Goal: Task Accomplishment & Management: Manage account settings

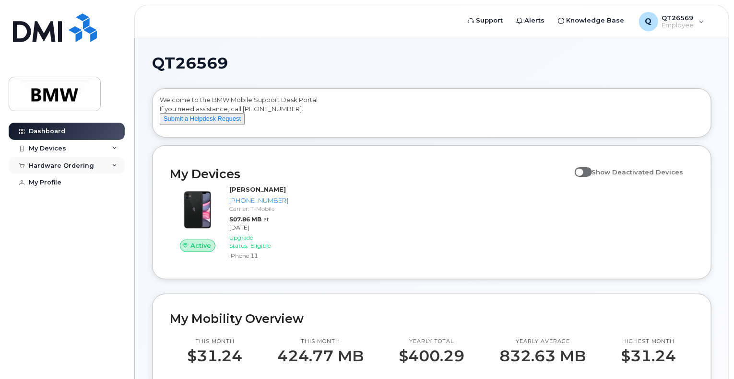
click at [59, 168] on div "Hardware Ordering" at bounding box center [61, 166] width 65 height 8
click at [53, 222] on div "My Profile" at bounding box center [45, 220] width 33 height 8
click at [54, 149] on div "My Devices" at bounding box center [47, 149] width 37 height 8
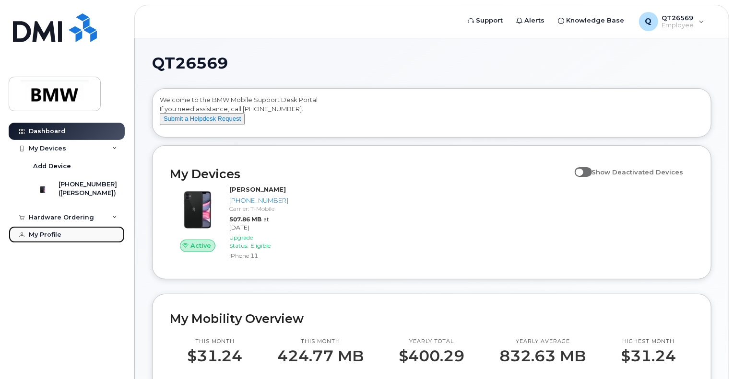
click at [58, 244] on link "My Profile" at bounding box center [67, 234] width 116 height 17
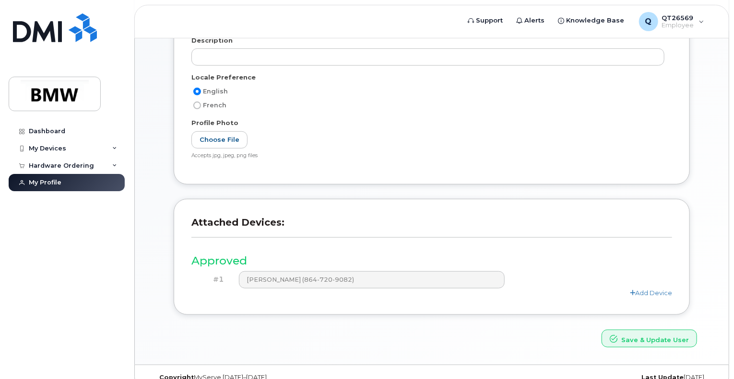
scroll to position [238, 0]
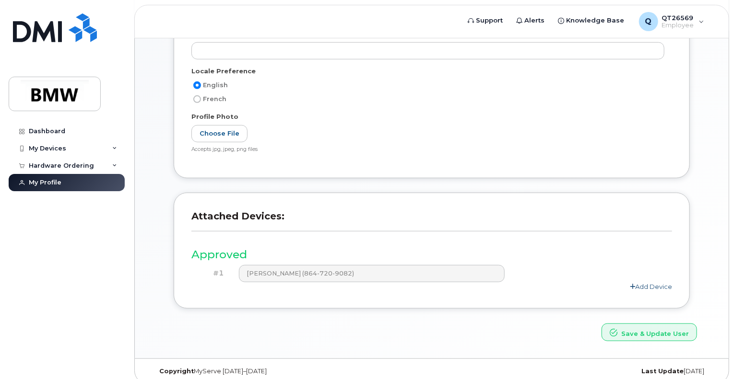
click at [648, 283] on link "Add Device" at bounding box center [651, 287] width 42 height 8
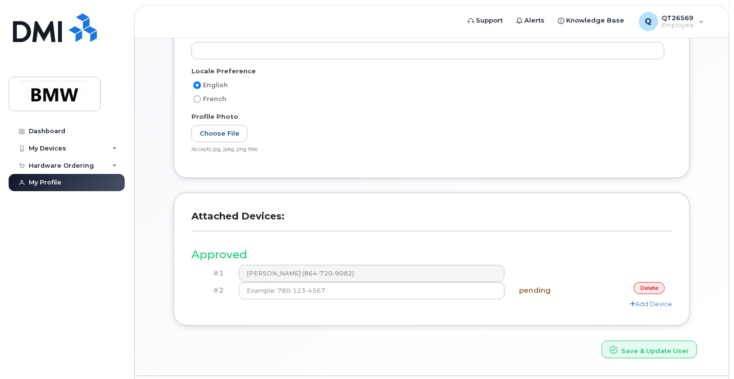
click at [656, 282] on link "delete" at bounding box center [648, 288] width 31 height 12
